Goal: Book appointment/travel/reservation

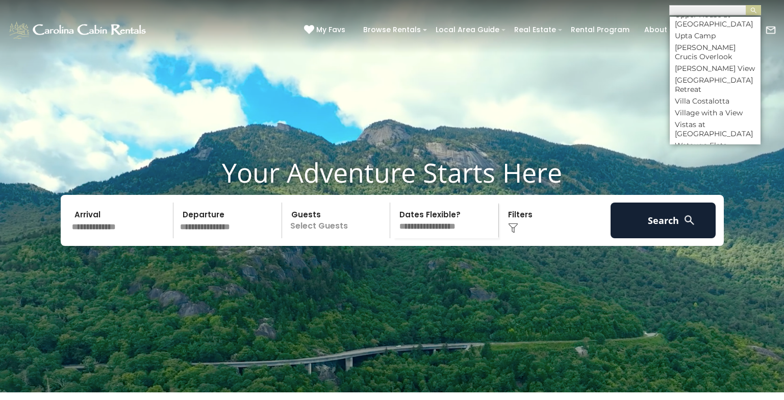
scroll to position [5502, 0]
click at [643, 93] on video at bounding box center [392, 196] width 784 height 392
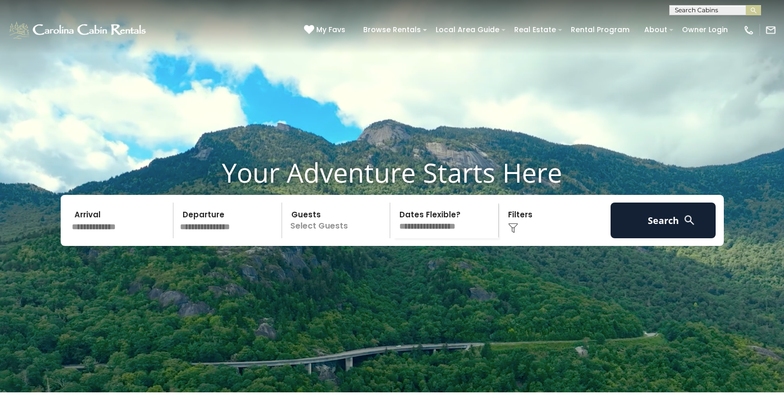
click at [693, 9] on input "text" at bounding box center [713, 12] width 89 height 10
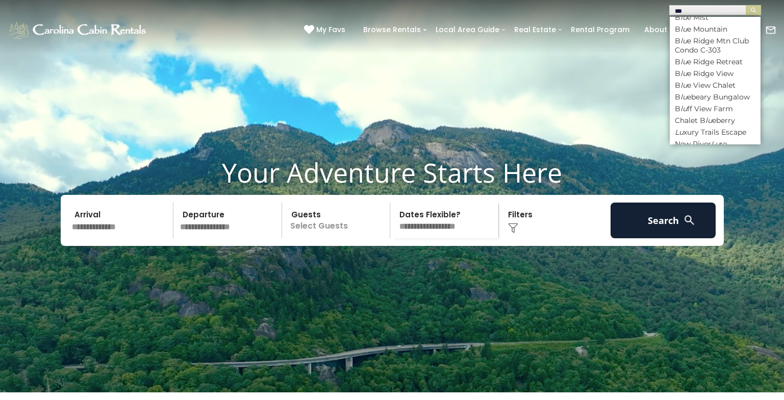
scroll to position [0, 0]
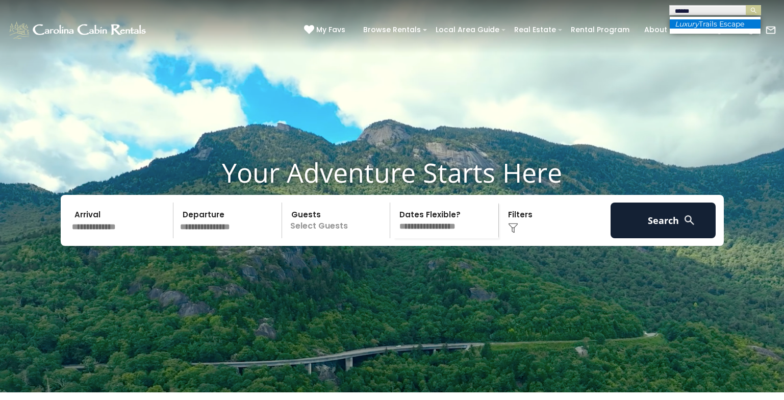
type input "******"
click at [700, 25] on li "Luxury Trails Escape" at bounding box center [714, 23] width 91 height 9
click at [700, 25] on link "Owner Login" at bounding box center [705, 30] width 56 height 16
click at [699, 10] on input "text" at bounding box center [713, 12] width 89 height 10
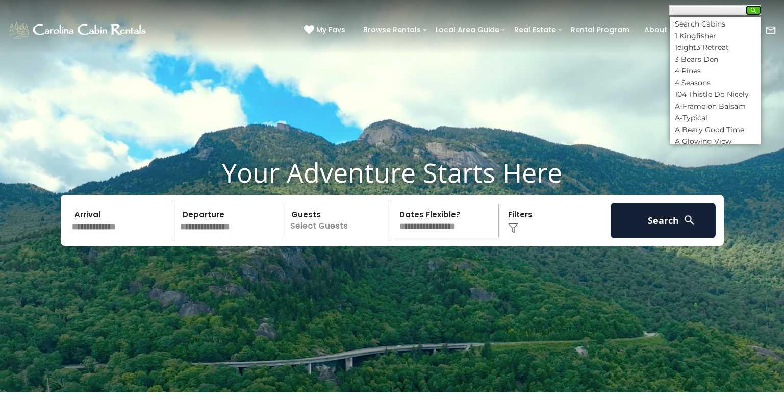
click at [757, 9] on button "submit" at bounding box center [752, 10] width 15 height 10
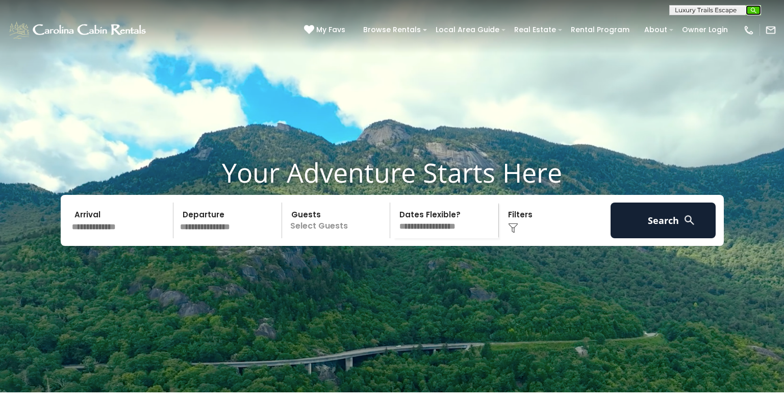
click at [757, 9] on button "submit" at bounding box center [752, 10] width 15 height 10
click at [699, 7] on input "text" at bounding box center [713, 12] width 89 height 10
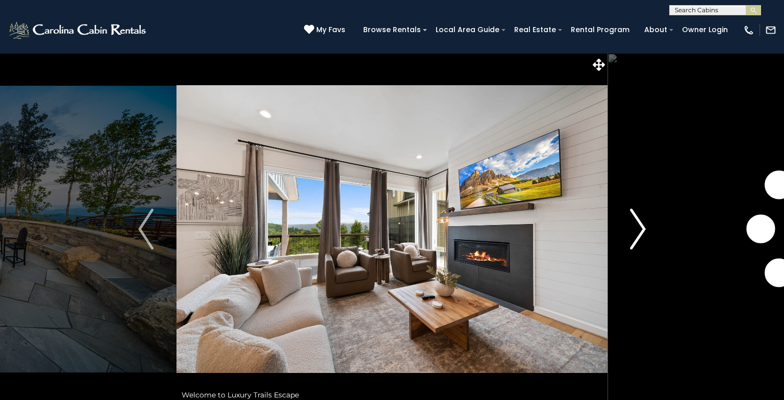
click at [641, 225] on img "Next" at bounding box center [637, 229] width 15 height 41
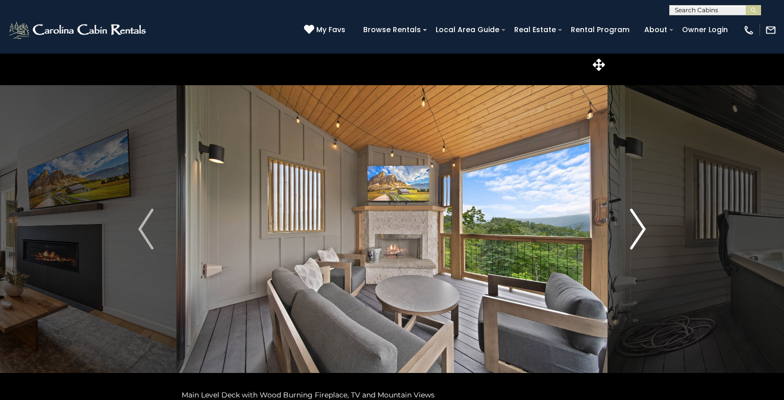
click at [641, 225] on img "Next" at bounding box center [637, 229] width 15 height 41
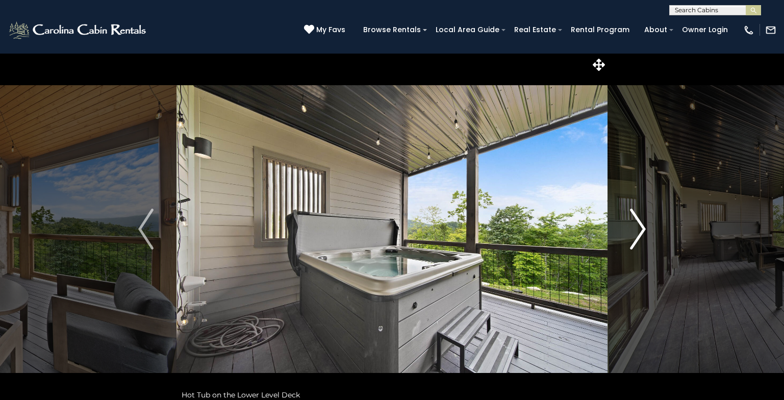
click at [641, 225] on img "Next" at bounding box center [637, 229] width 15 height 41
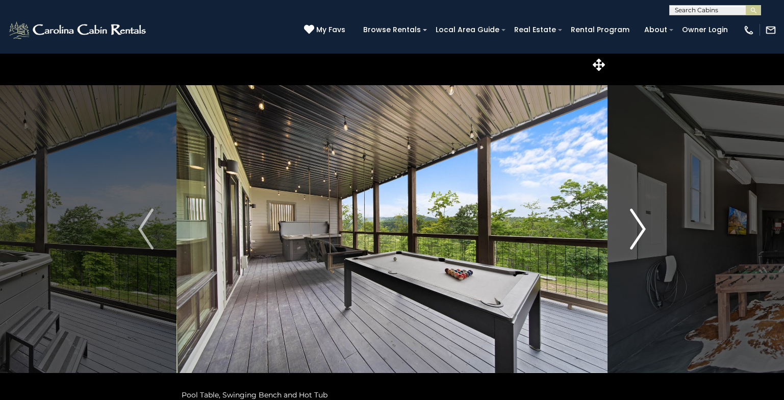
click at [641, 225] on img "Next" at bounding box center [637, 229] width 15 height 41
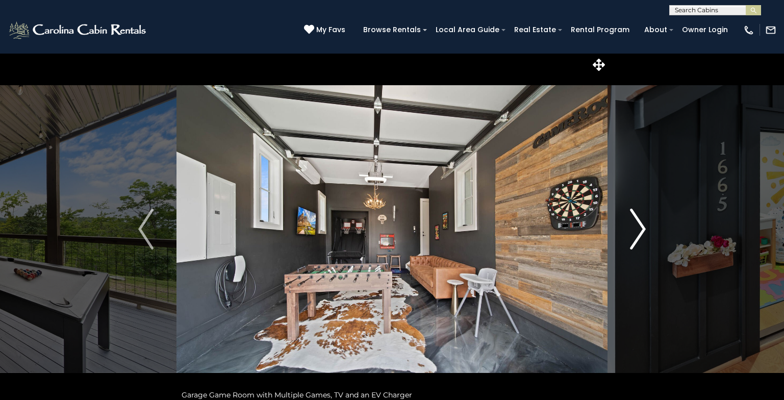
click at [641, 225] on img "Next" at bounding box center [637, 229] width 15 height 41
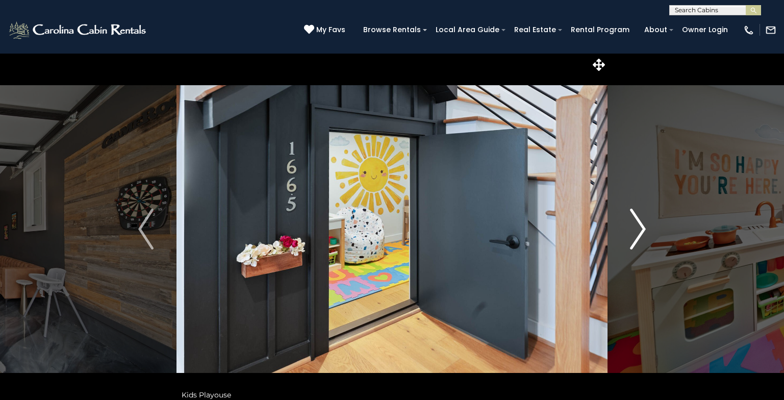
click at [640, 225] on img "Next" at bounding box center [637, 229] width 15 height 41
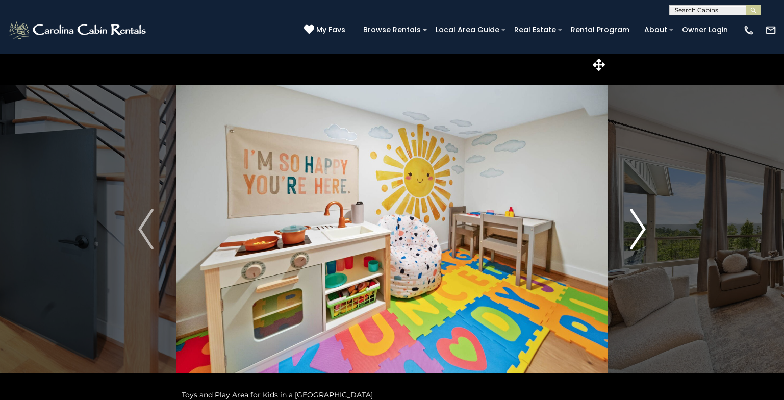
click at [640, 225] on img "Next" at bounding box center [637, 229] width 15 height 41
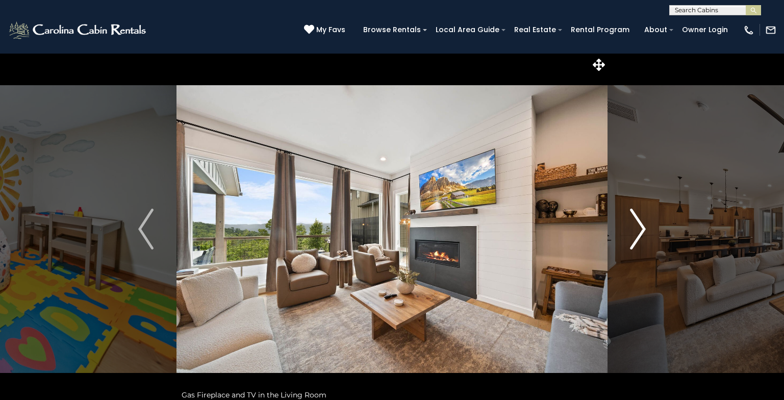
click at [640, 225] on img "Next" at bounding box center [637, 229] width 15 height 41
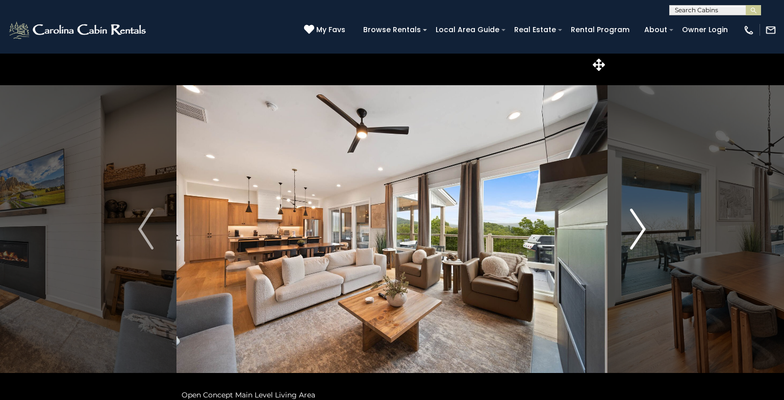
click at [640, 231] on img "Next" at bounding box center [637, 229] width 15 height 41
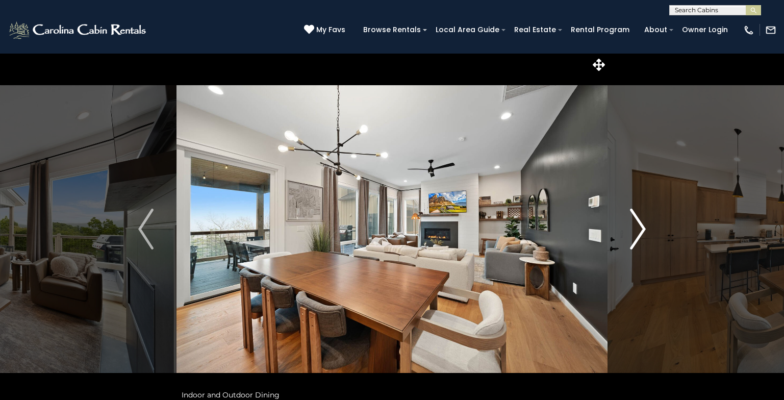
click at [640, 231] on img "Next" at bounding box center [637, 229] width 15 height 41
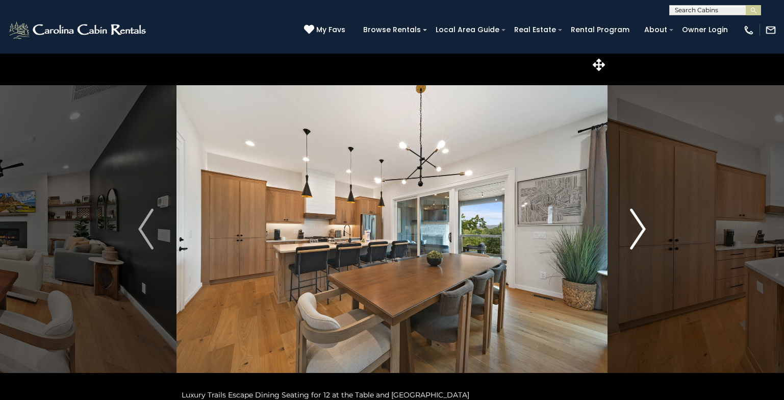
click at [640, 231] on img "Next" at bounding box center [637, 229] width 15 height 41
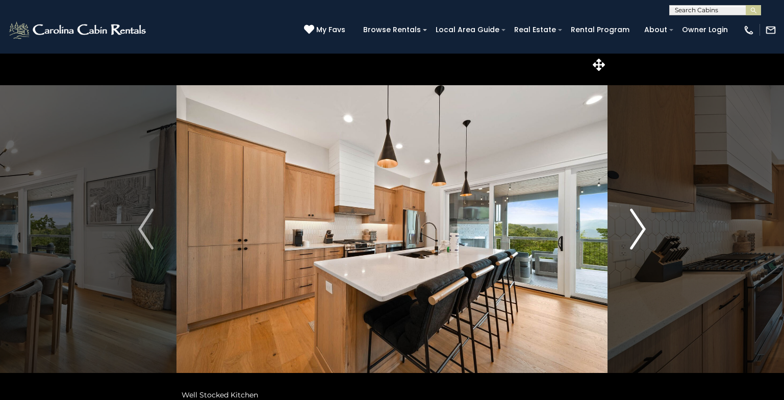
click at [640, 231] on img "Next" at bounding box center [637, 229] width 15 height 41
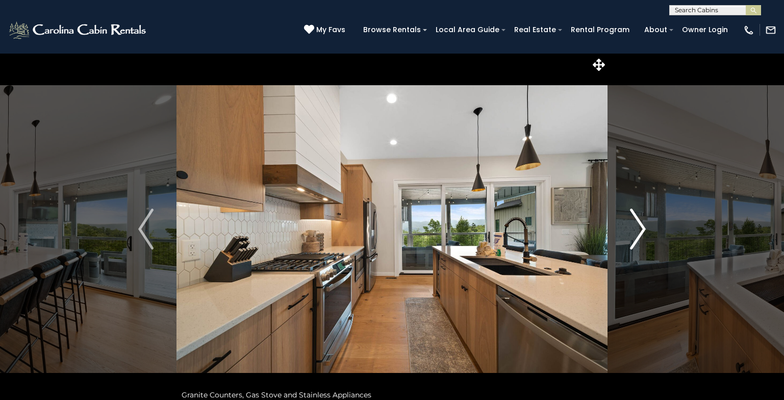
click at [640, 231] on img "Next" at bounding box center [637, 229] width 15 height 41
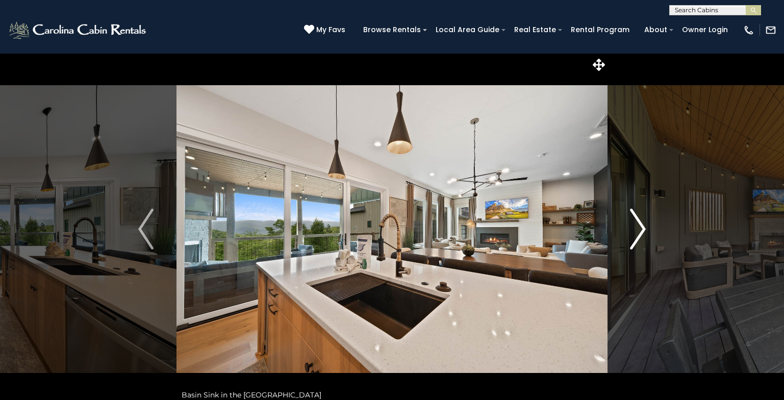
click at [640, 231] on img "Next" at bounding box center [637, 229] width 15 height 41
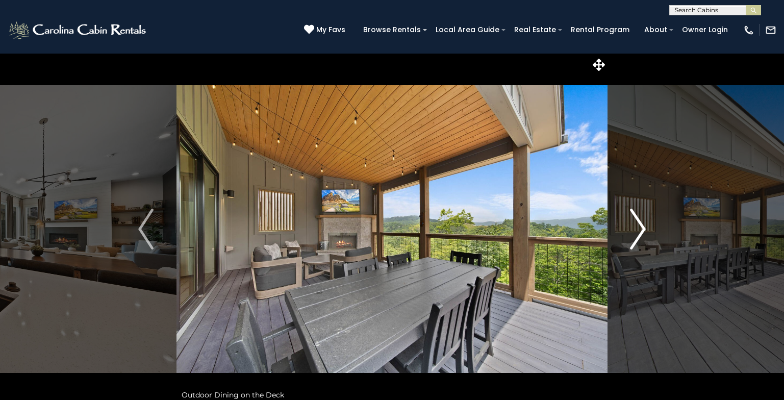
click at [640, 231] on img "Next" at bounding box center [637, 229] width 15 height 41
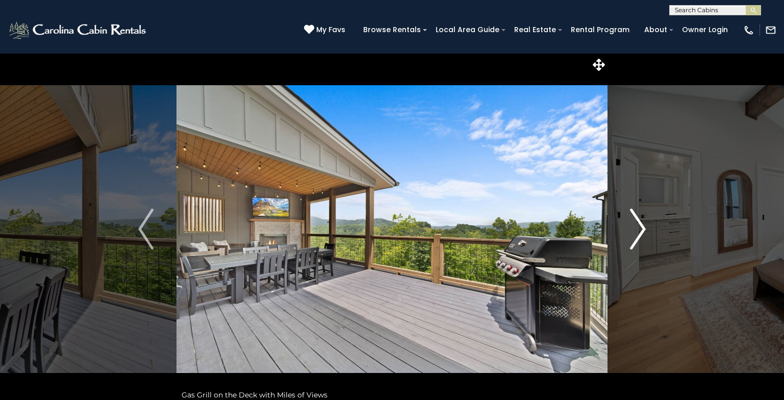
click at [640, 231] on img "Next" at bounding box center [637, 229] width 15 height 41
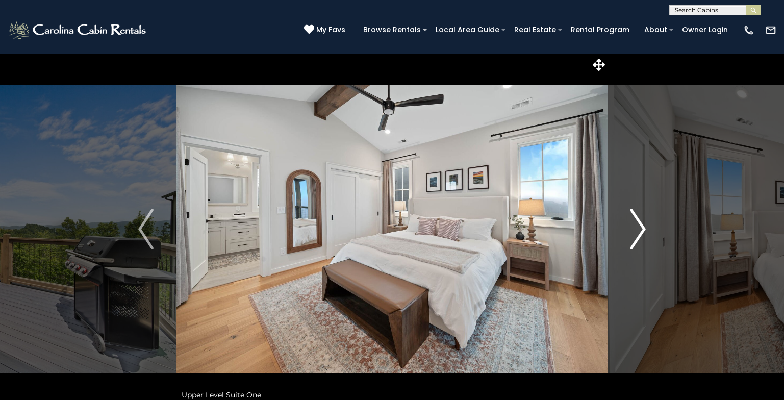
click at [640, 231] on img "Next" at bounding box center [637, 229] width 15 height 41
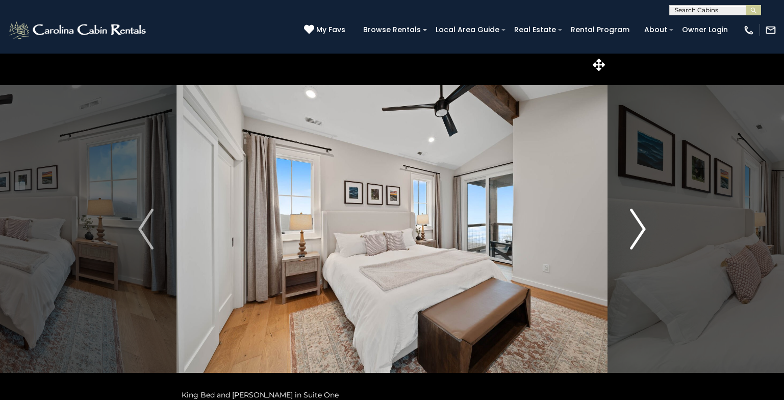
click at [640, 231] on img "Next" at bounding box center [637, 229] width 15 height 41
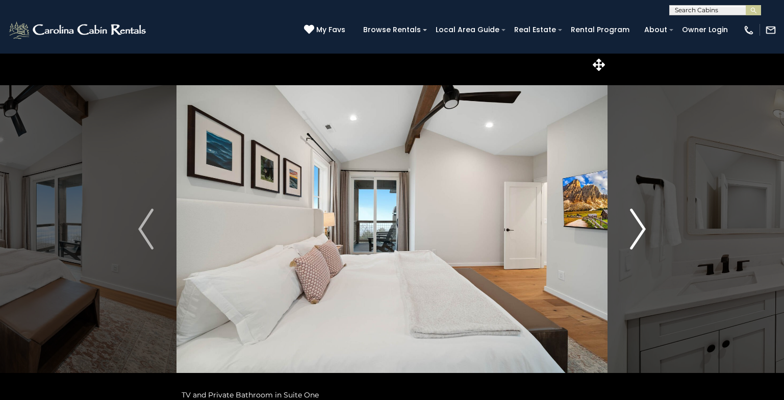
click at [640, 231] on img "Next" at bounding box center [637, 229] width 15 height 41
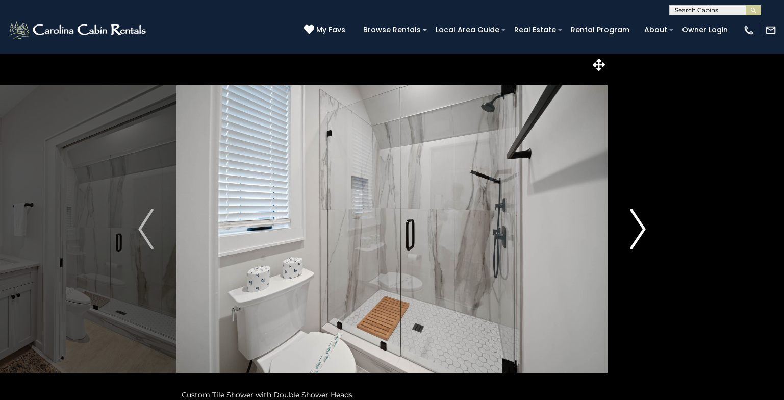
click at [640, 231] on img "Next" at bounding box center [637, 229] width 15 height 41
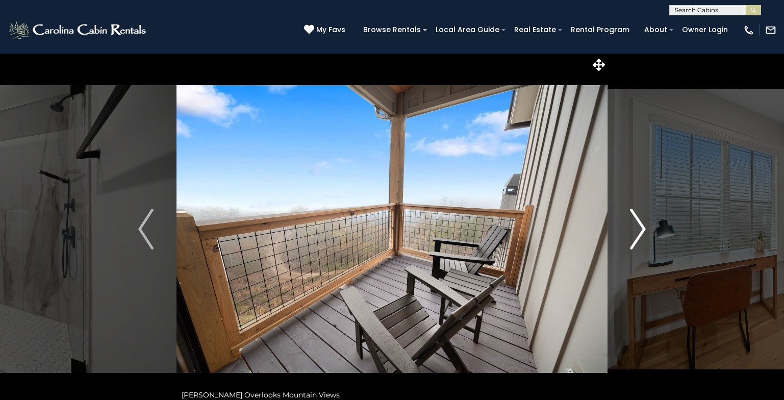
click at [640, 231] on img "Next" at bounding box center [637, 229] width 15 height 41
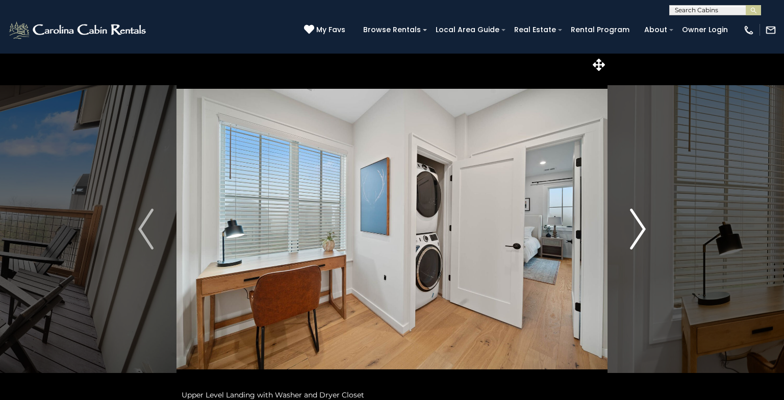
click at [640, 231] on img "Next" at bounding box center [637, 229] width 15 height 41
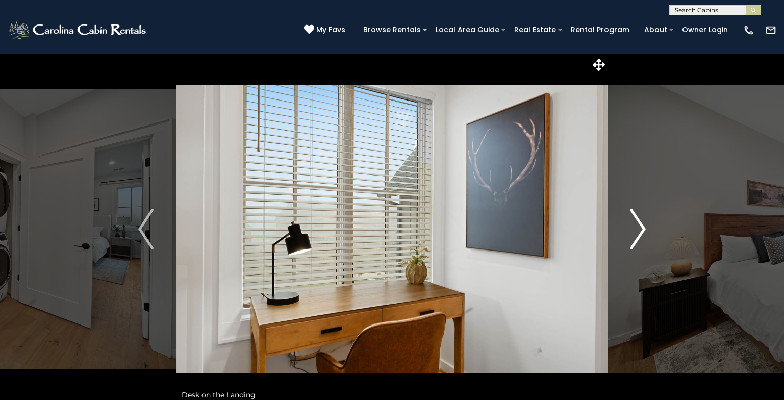
click at [640, 231] on img "Next" at bounding box center [637, 229] width 15 height 41
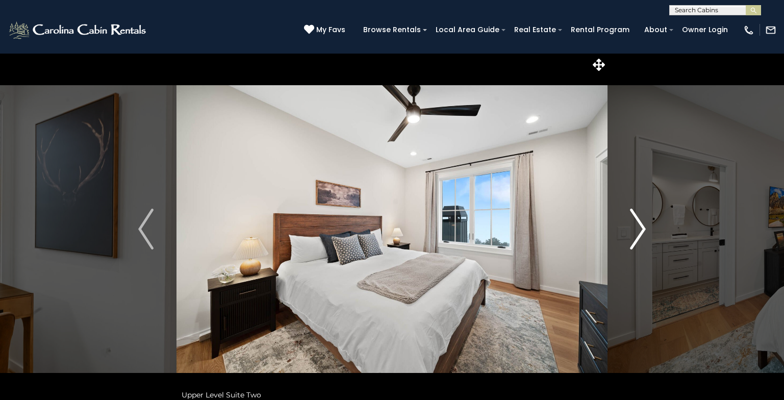
click at [640, 231] on img "Next" at bounding box center [637, 229] width 15 height 41
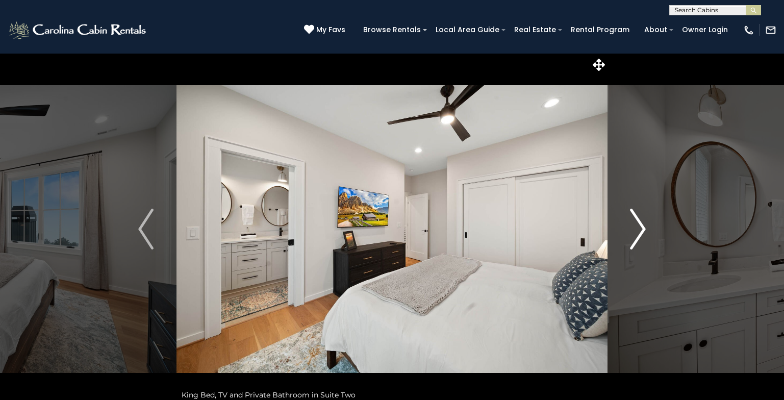
click at [640, 231] on img "Next" at bounding box center [637, 229] width 15 height 41
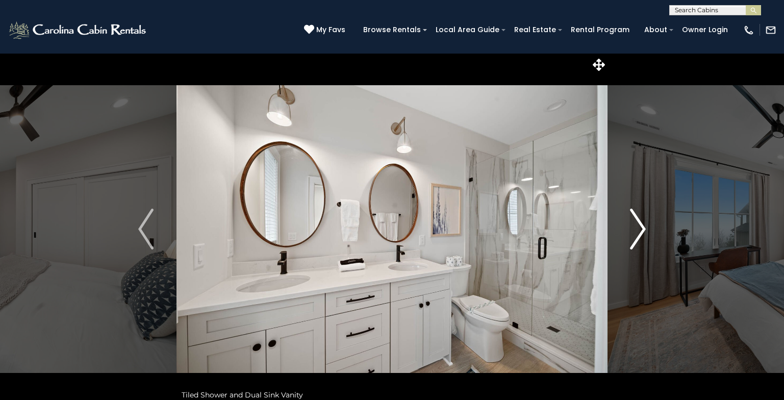
click at [640, 231] on img "Next" at bounding box center [637, 229] width 15 height 41
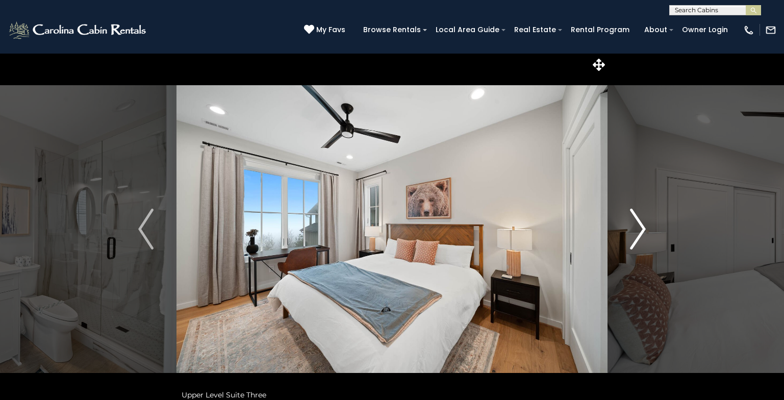
click at [640, 231] on img "Next" at bounding box center [637, 229] width 15 height 41
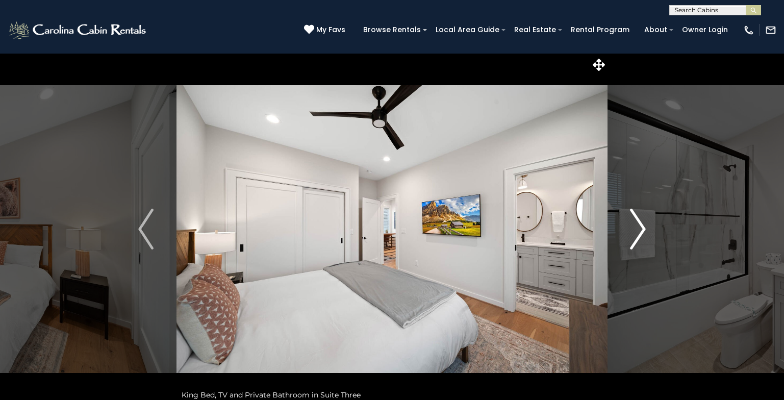
click at [640, 231] on img "Next" at bounding box center [637, 229] width 15 height 41
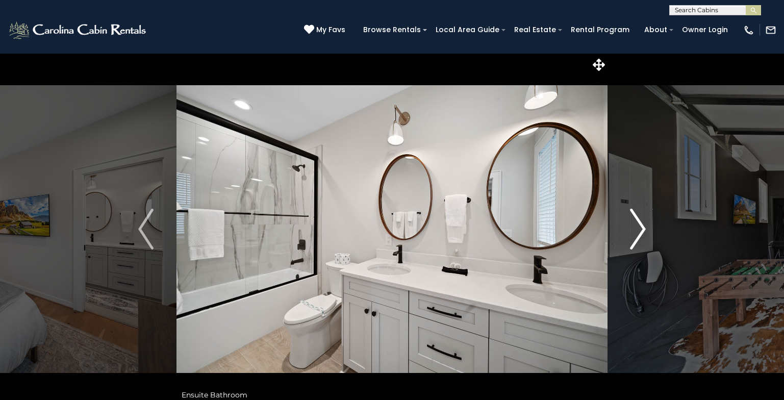
click at [640, 231] on img "Next" at bounding box center [637, 229] width 15 height 41
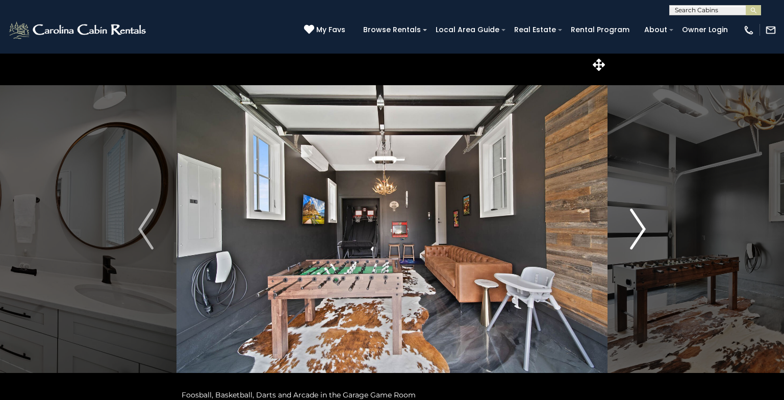
click at [640, 231] on img "Next" at bounding box center [637, 229] width 15 height 41
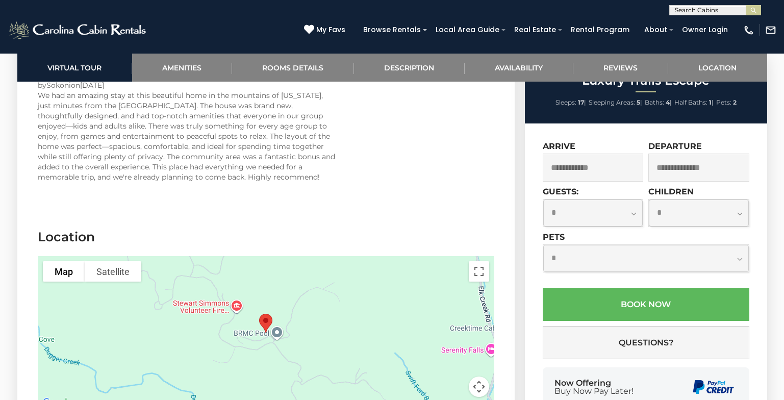
scroll to position [2600, 0]
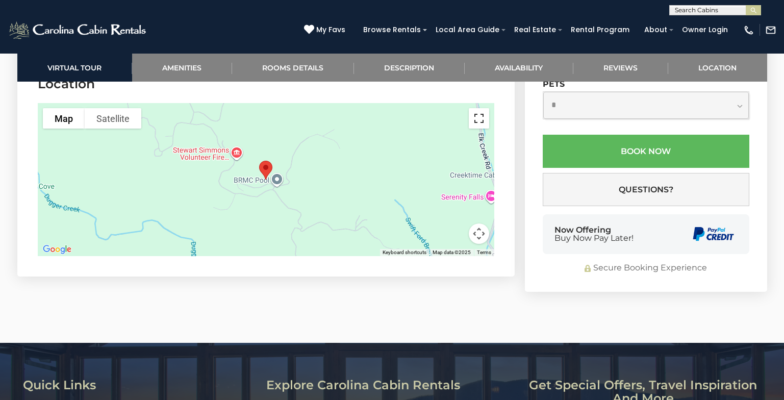
drag, startPoint x: 479, startPoint y: 117, endPoint x: 481, endPoint y: 154, distance: 36.8
click at [479, 117] on button "Toggle fullscreen view" at bounding box center [479, 118] width 20 height 20
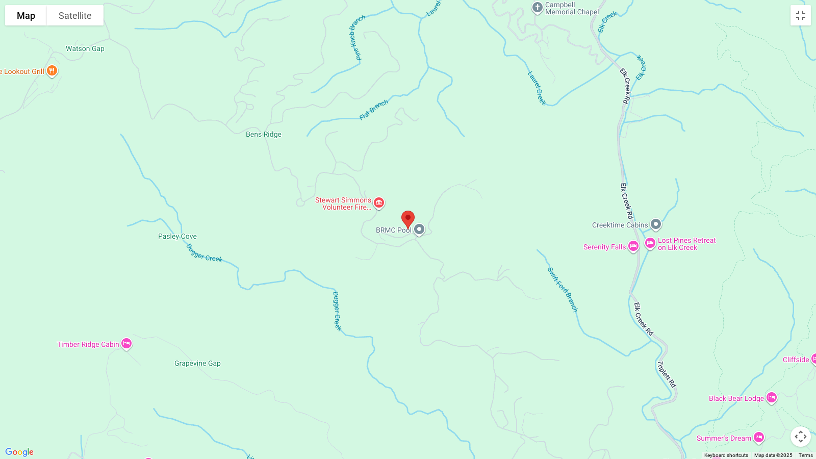
click at [419, 232] on div at bounding box center [408, 229] width 816 height 459
click at [783, 399] on button "Map camera controls" at bounding box center [800, 436] width 20 height 20
click at [777, 399] on button "Move right" at bounding box center [775, 411] width 20 height 20
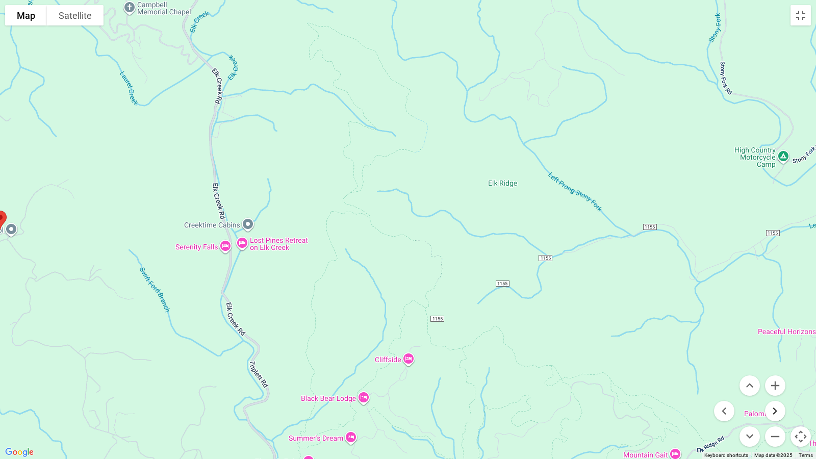
click at [777, 399] on button "Move right" at bounding box center [775, 411] width 20 height 20
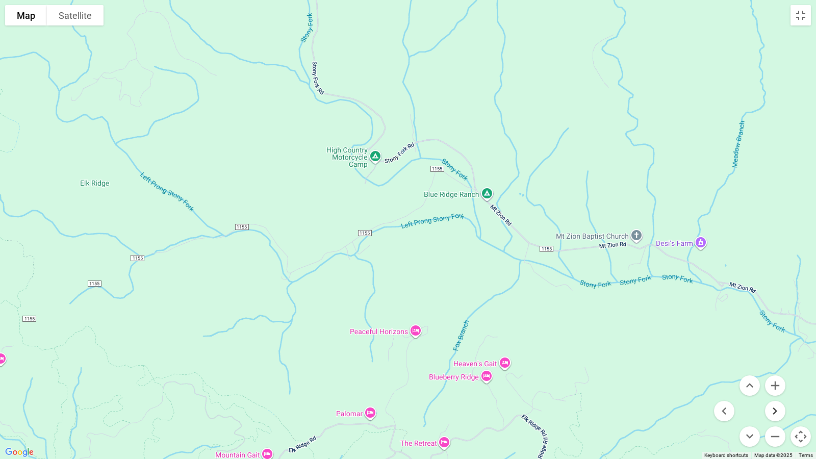
click at [777, 399] on button "Move right" at bounding box center [775, 411] width 20 height 20
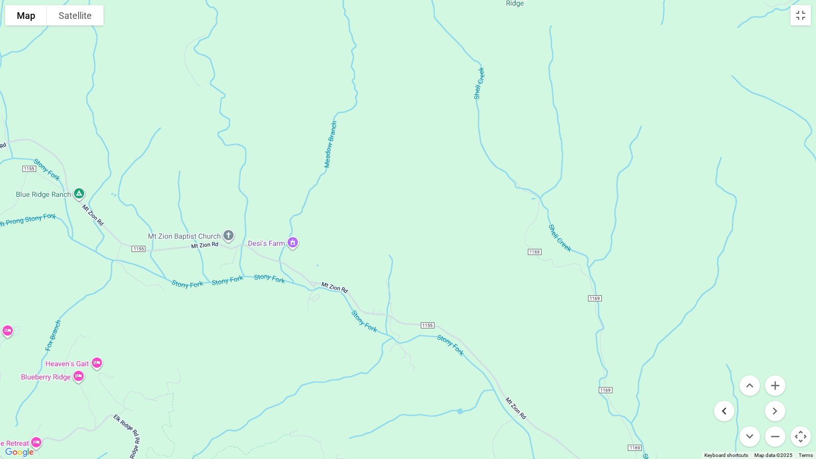
click at [723, 399] on button "Move left" at bounding box center [724, 411] width 20 height 20
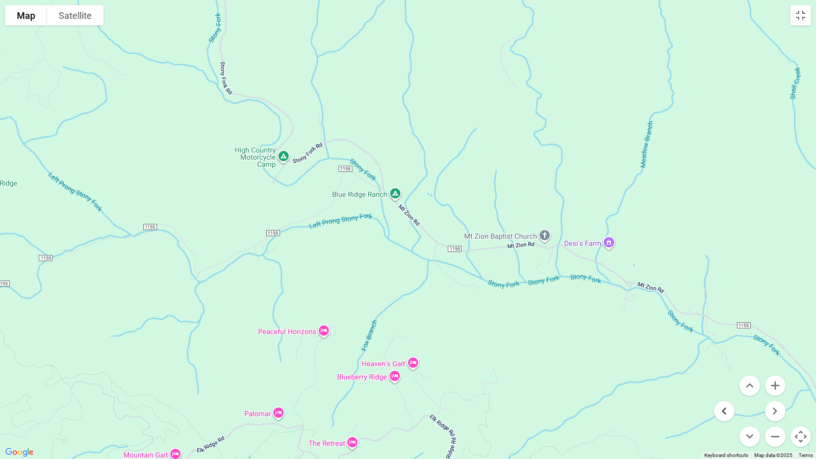
click at [723, 399] on button "Move left" at bounding box center [724, 411] width 20 height 20
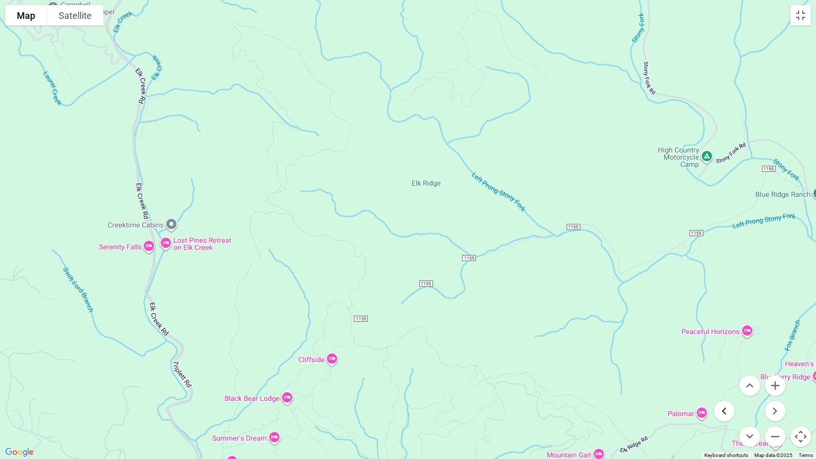
click at [723, 399] on button "Move left" at bounding box center [724, 411] width 20 height 20
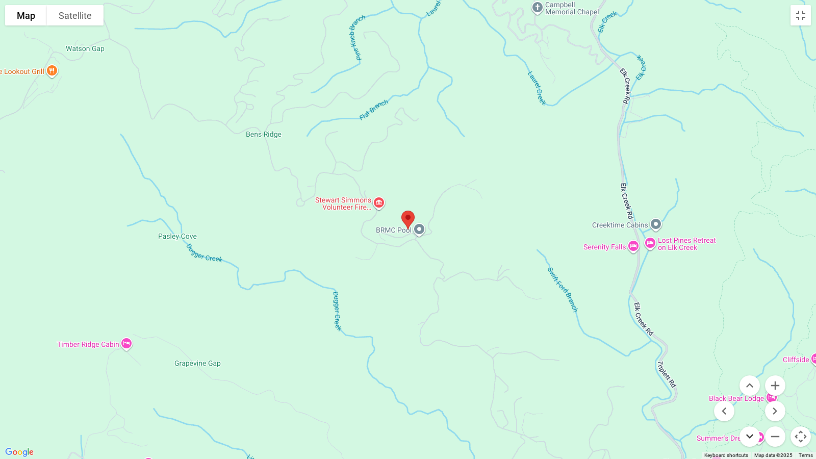
click at [754, 399] on button "Move down" at bounding box center [749, 436] width 20 height 20
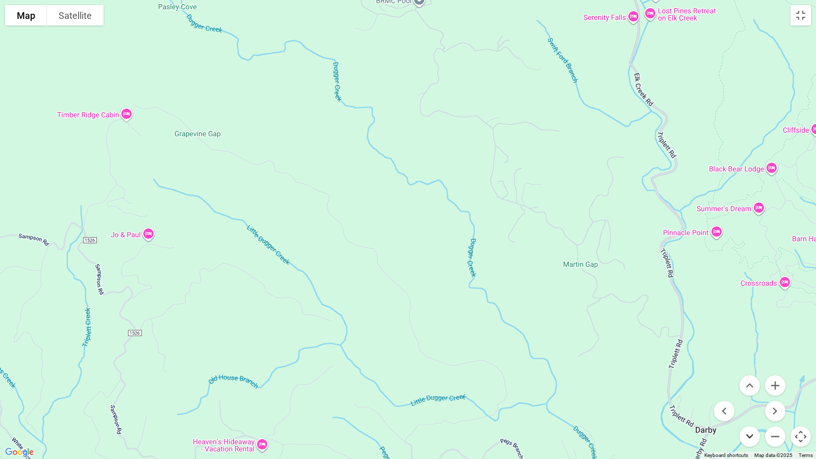
click at [754, 399] on button "Move down" at bounding box center [749, 436] width 20 height 20
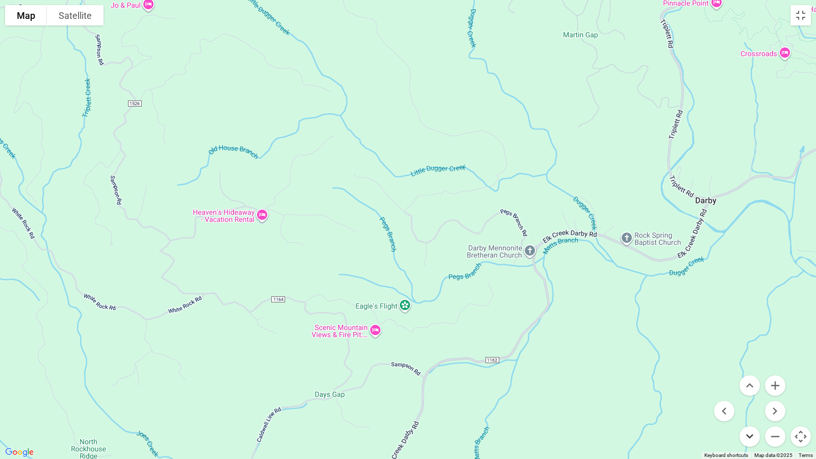
click at [754, 399] on button "Move down" at bounding box center [749, 436] width 20 height 20
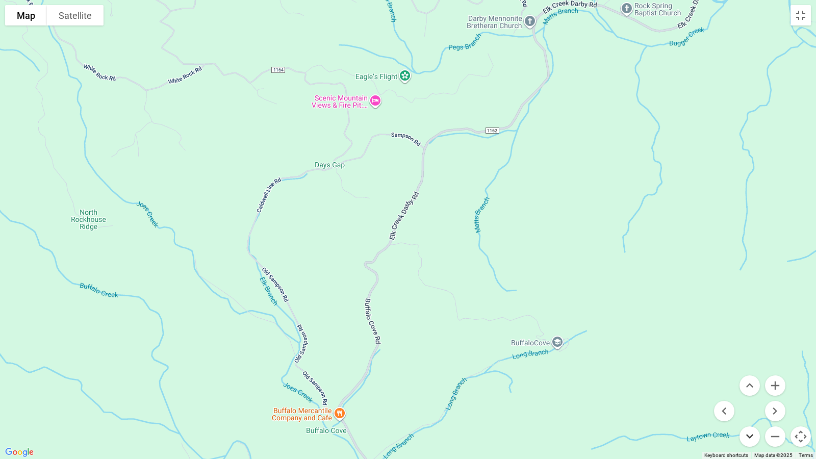
click at [754, 399] on button "Move down" at bounding box center [749, 436] width 20 height 20
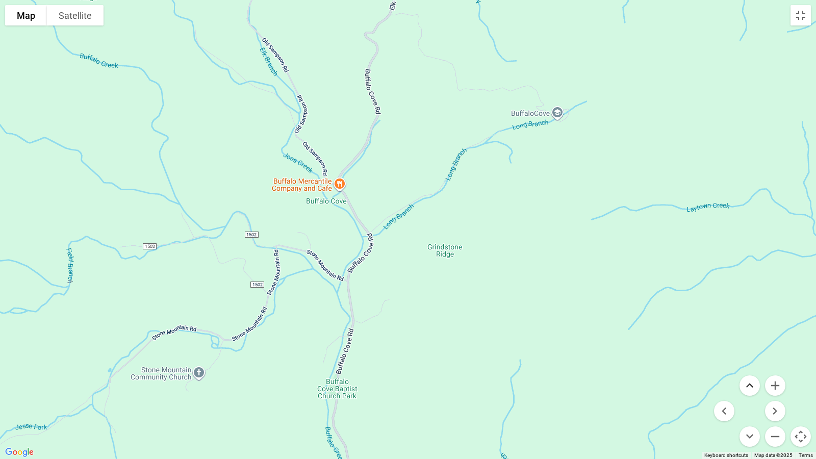
click at [752, 385] on button "Move up" at bounding box center [749, 385] width 20 height 20
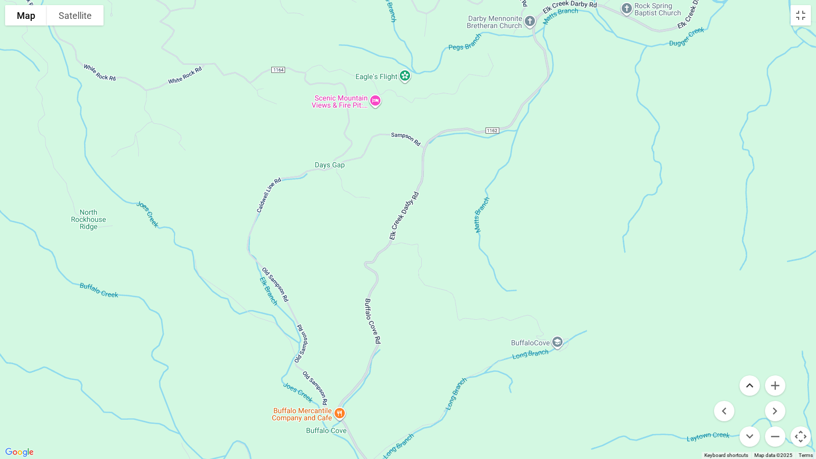
click at [752, 385] on button "Move up" at bounding box center [749, 385] width 20 height 20
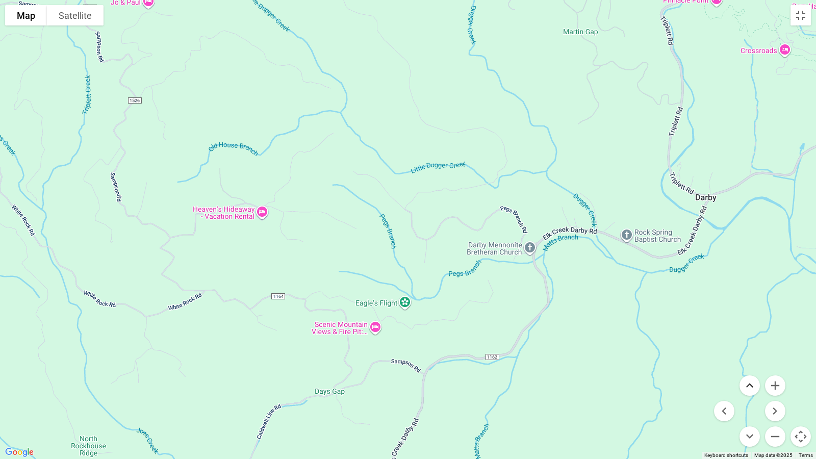
click at [752, 385] on button "Move up" at bounding box center [749, 385] width 20 height 20
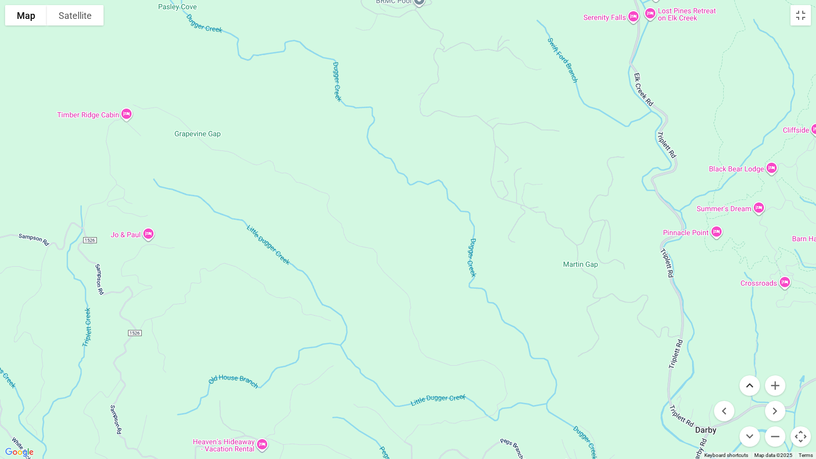
click at [752, 385] on button "Move up" at bounding box center [749, 385] width 20 height 20
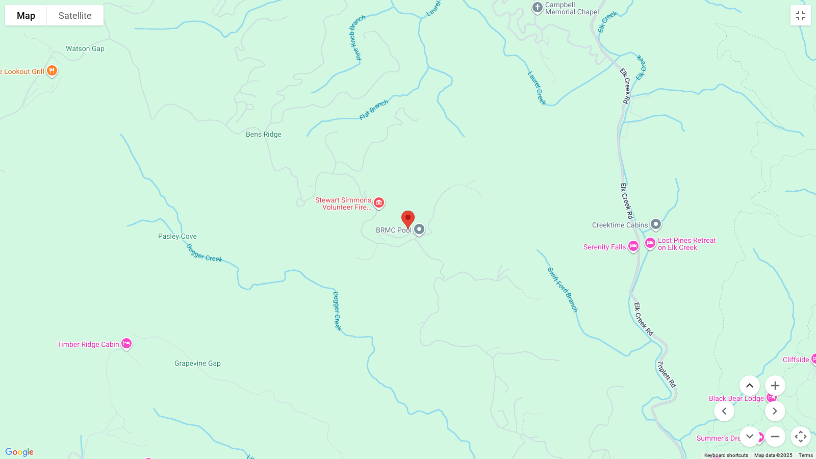
click at [748, 382] on button "Move up" at bounding box center [749, 385] width 20 height 20
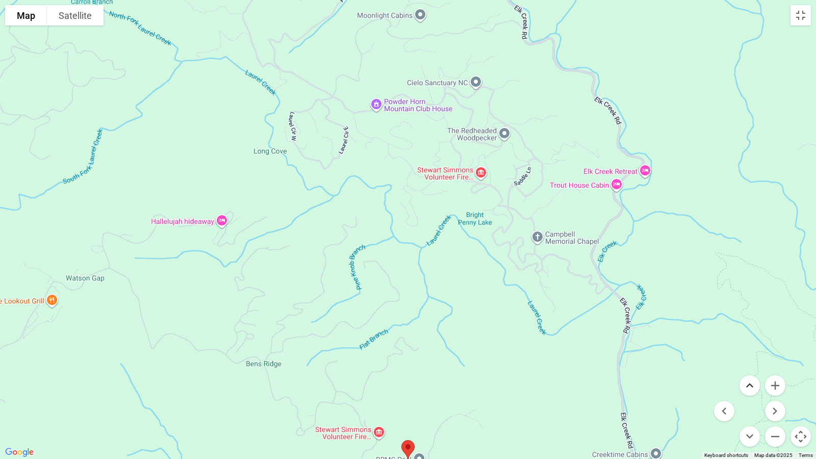
click at [748, 382] on button "Move up" at bounding box center [749, 385] width 20 height 20
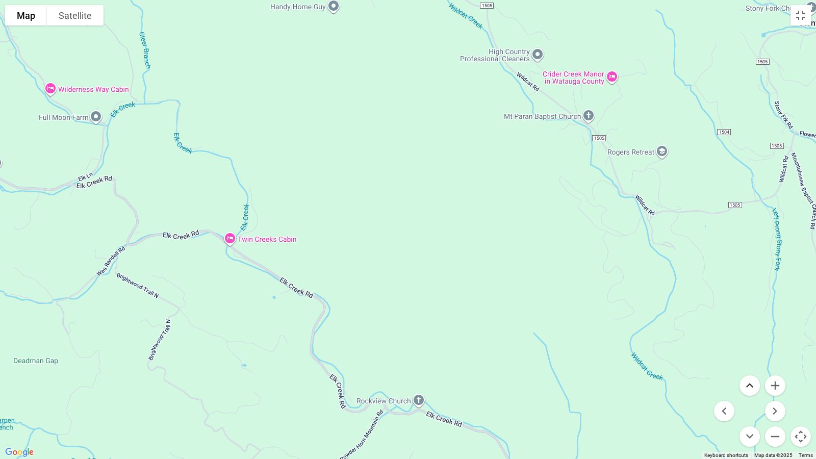
click at [748, 382] on button "Move up" at bounding box center [749, 385] width 20 height 20
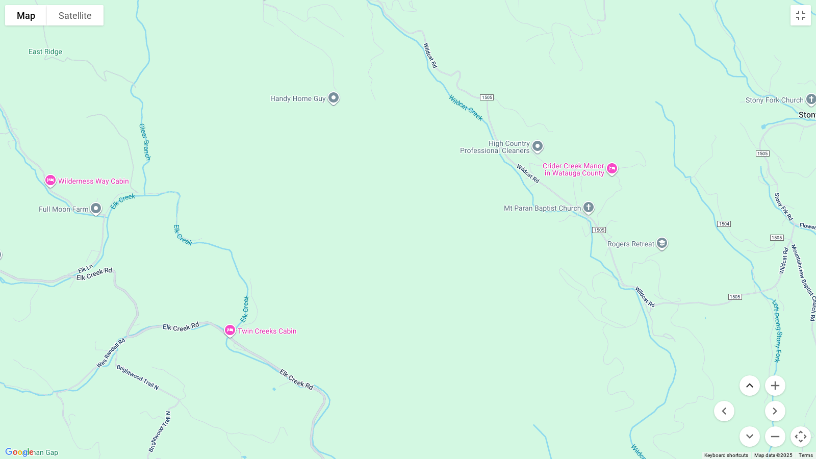
click at [748, 382] on button "Move up" at bounding box center [749, 385] width 20 height 20
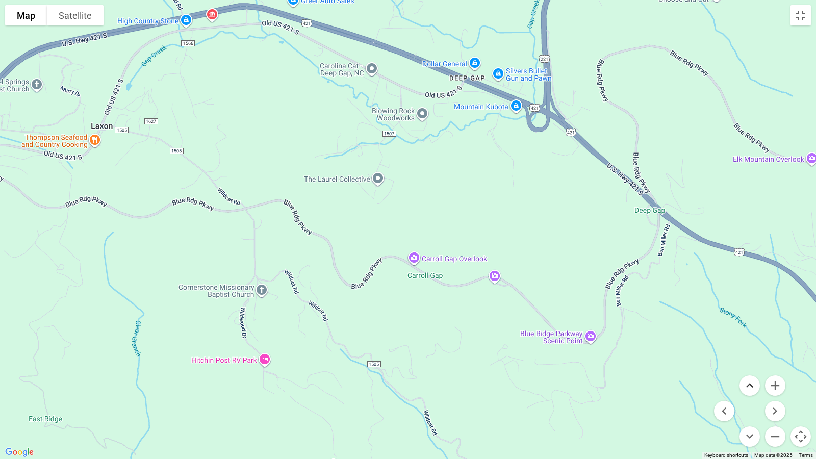
click at [748, 382] on button "Move up" at bounding box center [749, 385] width 20 height 20
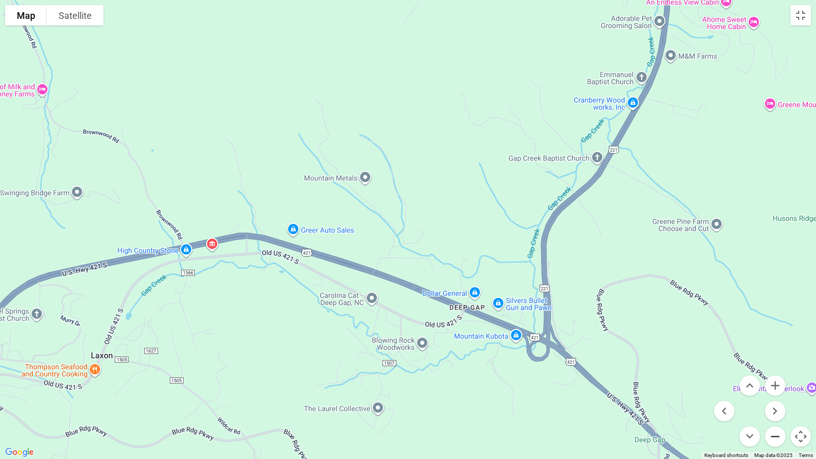
click at [773, 399] on button "Zoom out" at bounding box center [775, 436] width 20 height 20
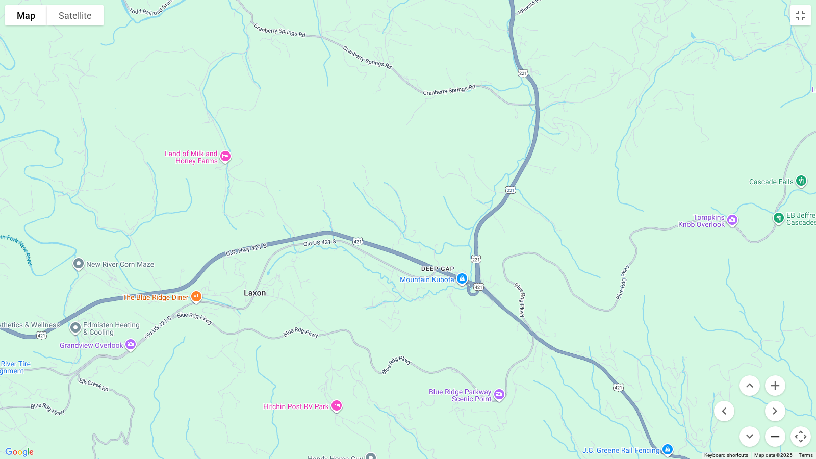
click at [773, 399] on button "Zoom out" at bounding box center [775, 436] width 20 height 20
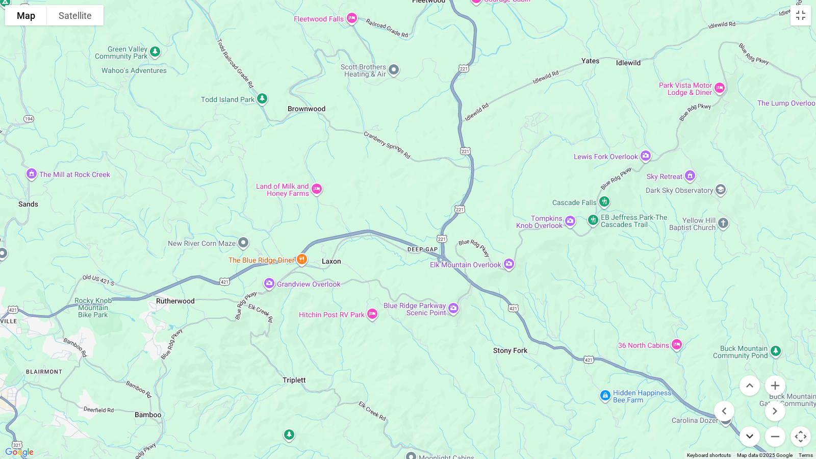
click at [751, 399] on button "Move down" at bounding box center [749, 436] width 20 height 20
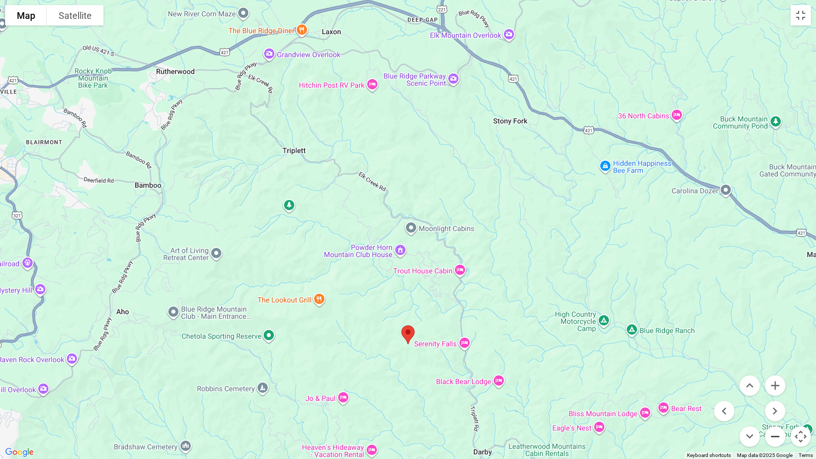
click at [773, 399] on button "Zoom out" at bounding box center [775, 436] width 20 height 20
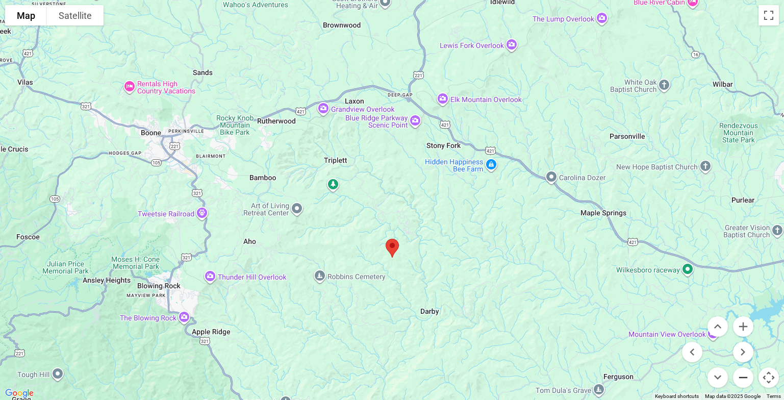
scroll to position [1686, 0]
